Goal: Transaction & Acquisition: Download file/media

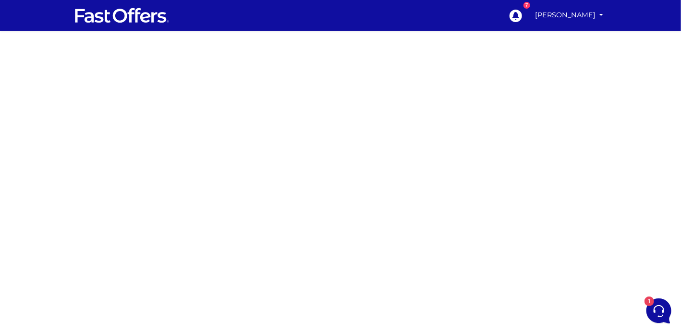
scroll to position [4, 0]
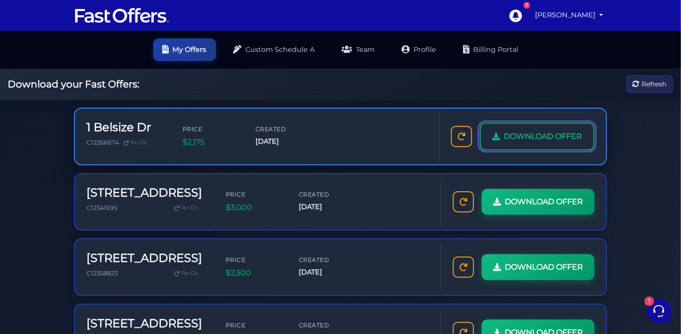
click at [528, 130] on span "DOWNLOAD OFFER" at bounding box center [543, 136] width 78 height 12
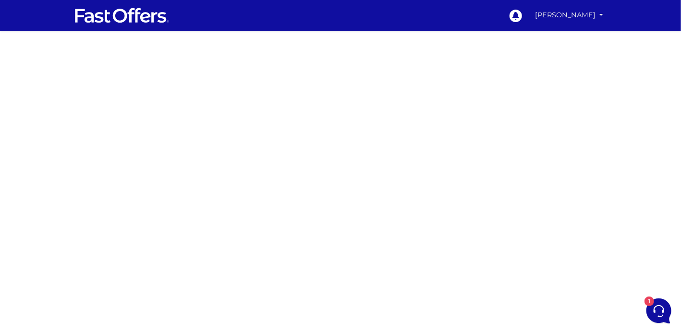
click at [557, 15] on link "[PERSON_NAME]" at bounding box center [569, 15] width 76 height 19
click at [553, 36] on link "My Offers" at bounding box center [569, 37] width 76 height 15
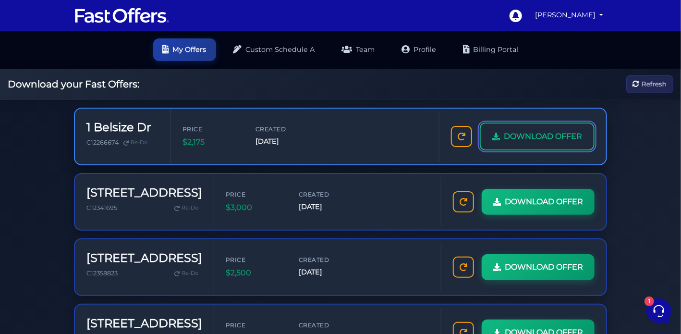
click at [515, 134] on span "DOWNLOAD OFFER" at bounding box center [543, 136] width 78 height 12
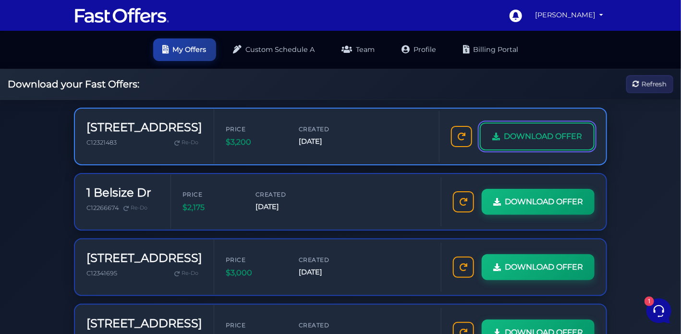
click at [527, 135] on span "DOWNLOAD OFFER" at bounding box center [543, 136] width 78 height 12
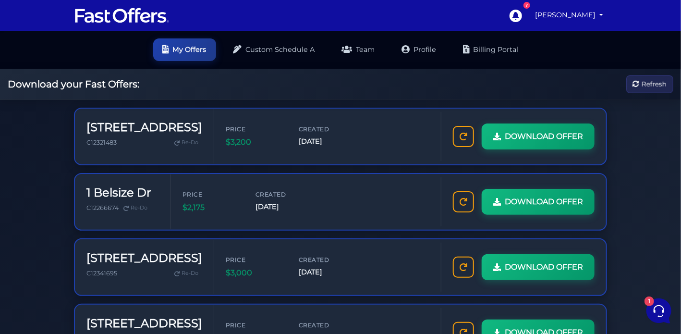
drag, startPoint x: 336, startPoint y: -11, endPoint x: 335, endPoint y: -24, distance: 12.5
